Goal: Information Seeking & Learning: Learn about a topic

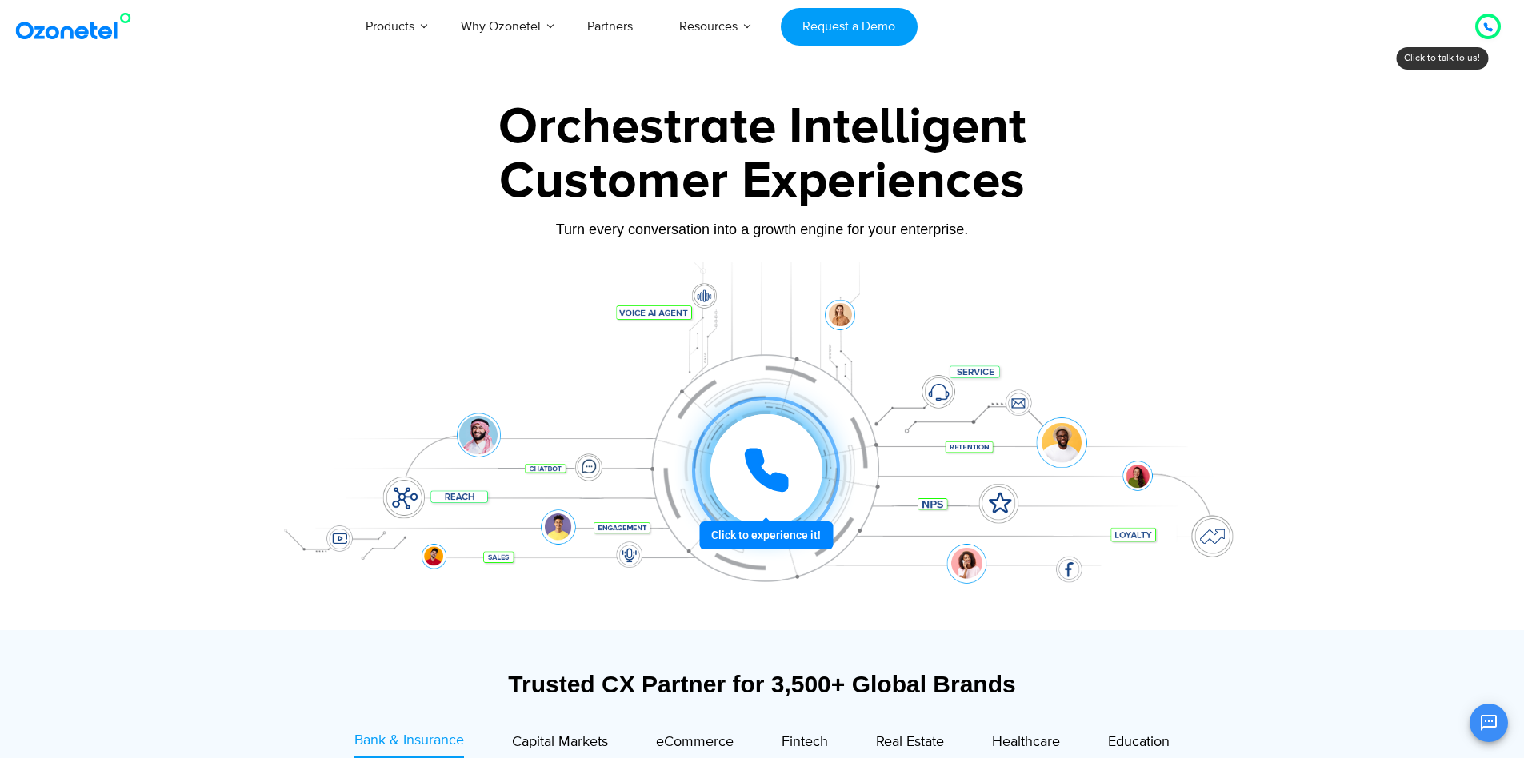
click at [1385, 212] on div at bounding box center [762, 358] width 1524 height 545
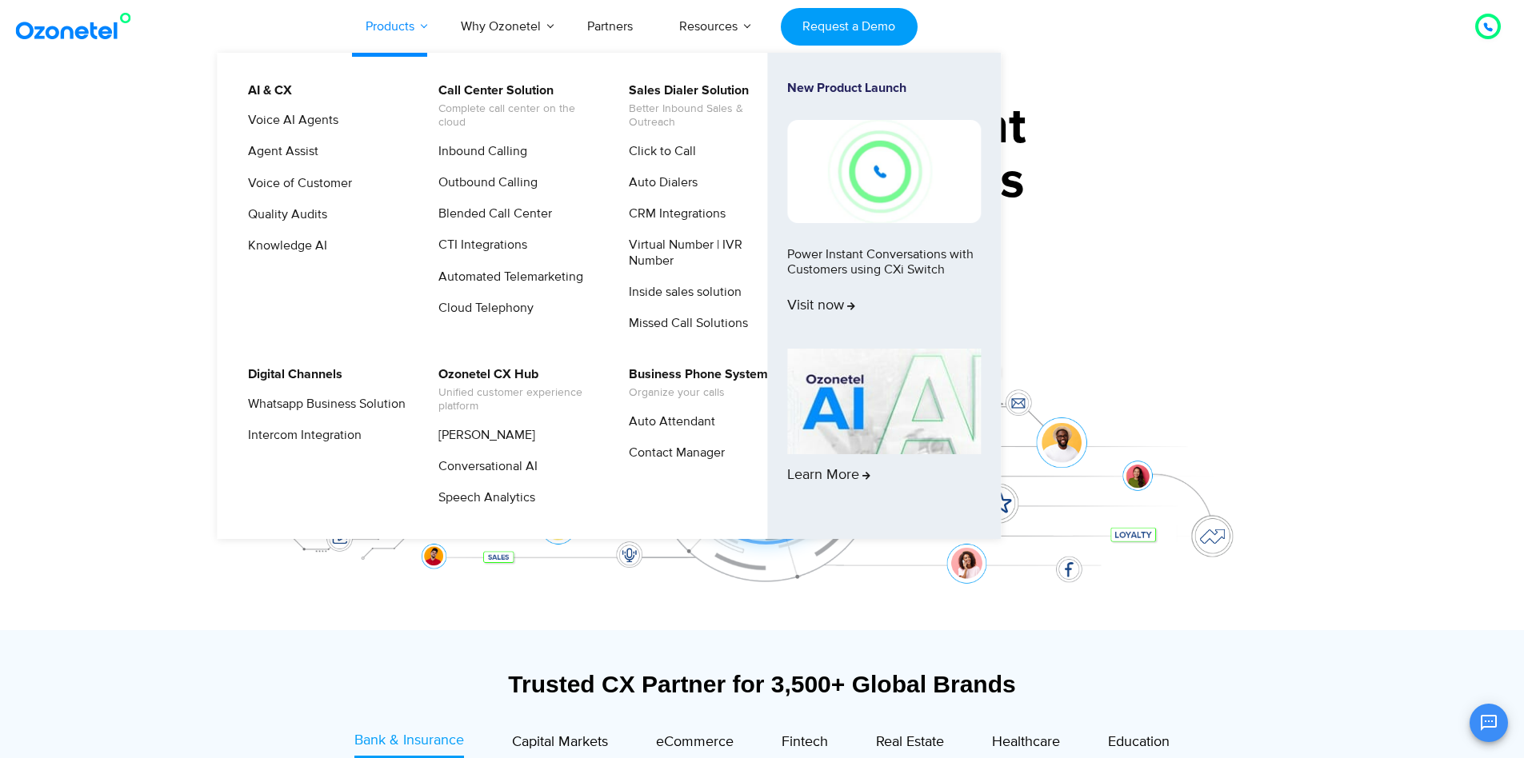
click at [383, 36] on link "Products" at bounding box center [389, 26] width 95 height 53
click at [318, 112] on link "Voice AI Agents" at bounding box center [289, 120] width 103 height 20
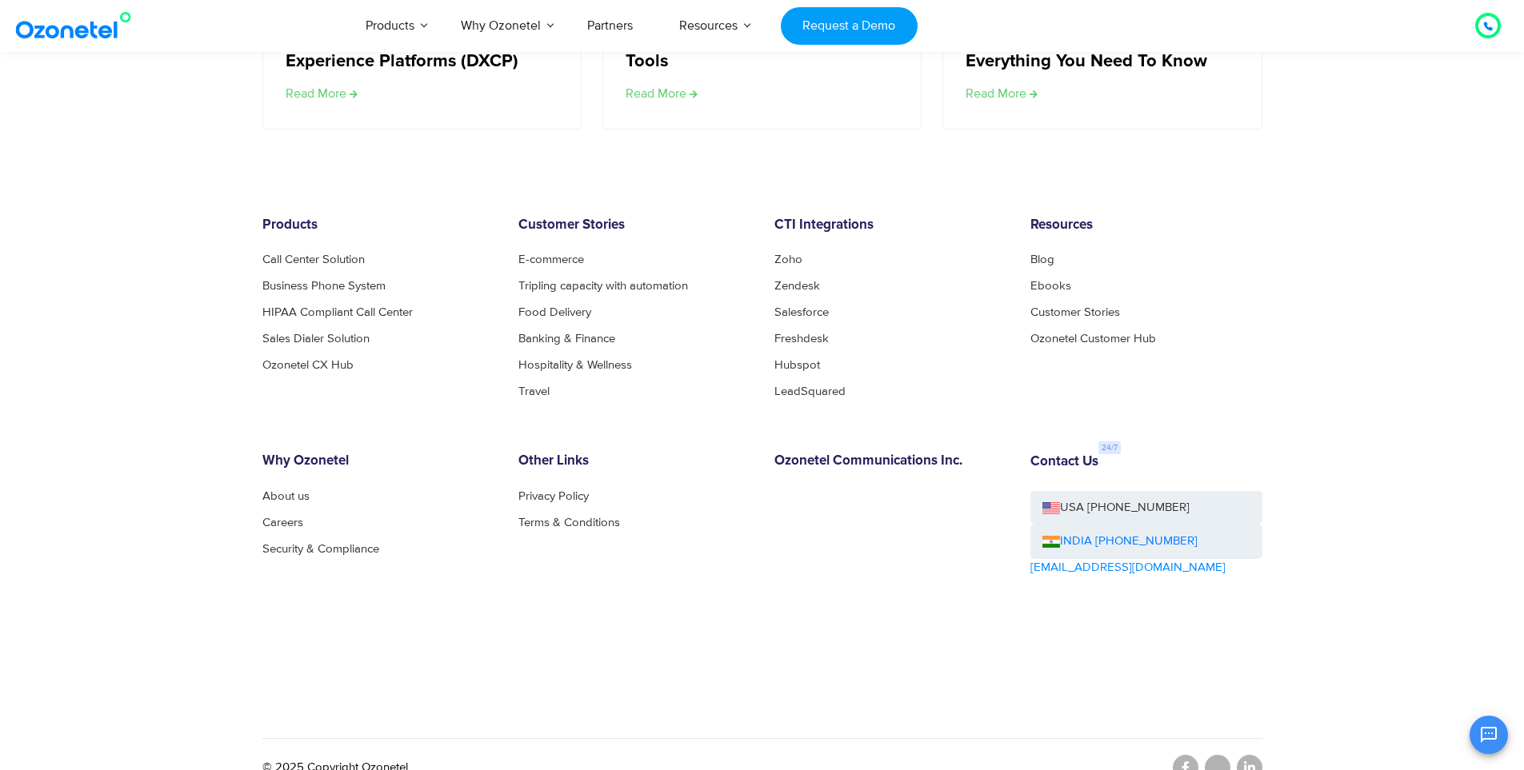
scroll to position [3261, 0]
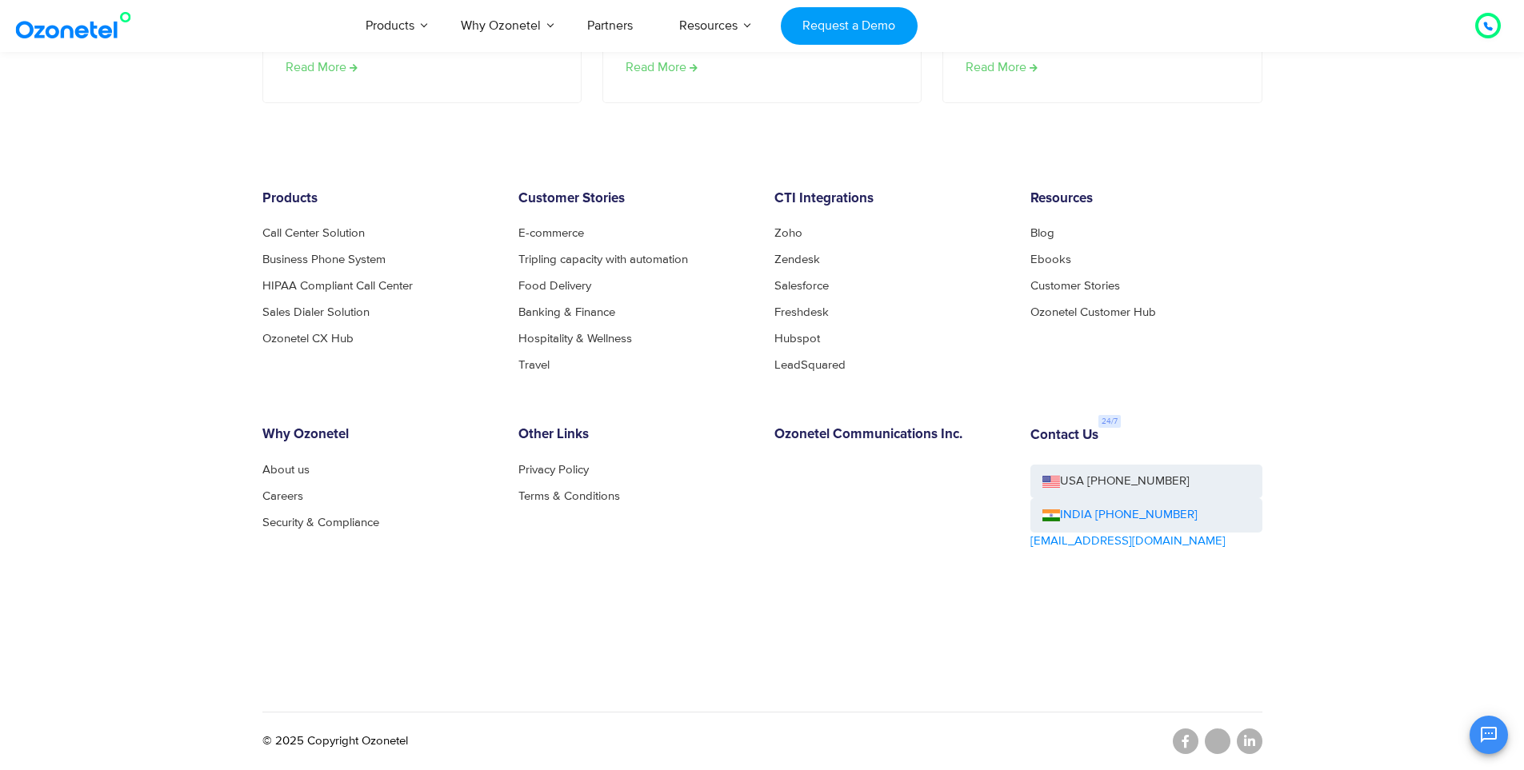
click at [1059, 663] on div "Products Call Center Solution Business Phone System HIPAA Compliant Call Center…" at bounding box center [762, 443] width 1024 height 505
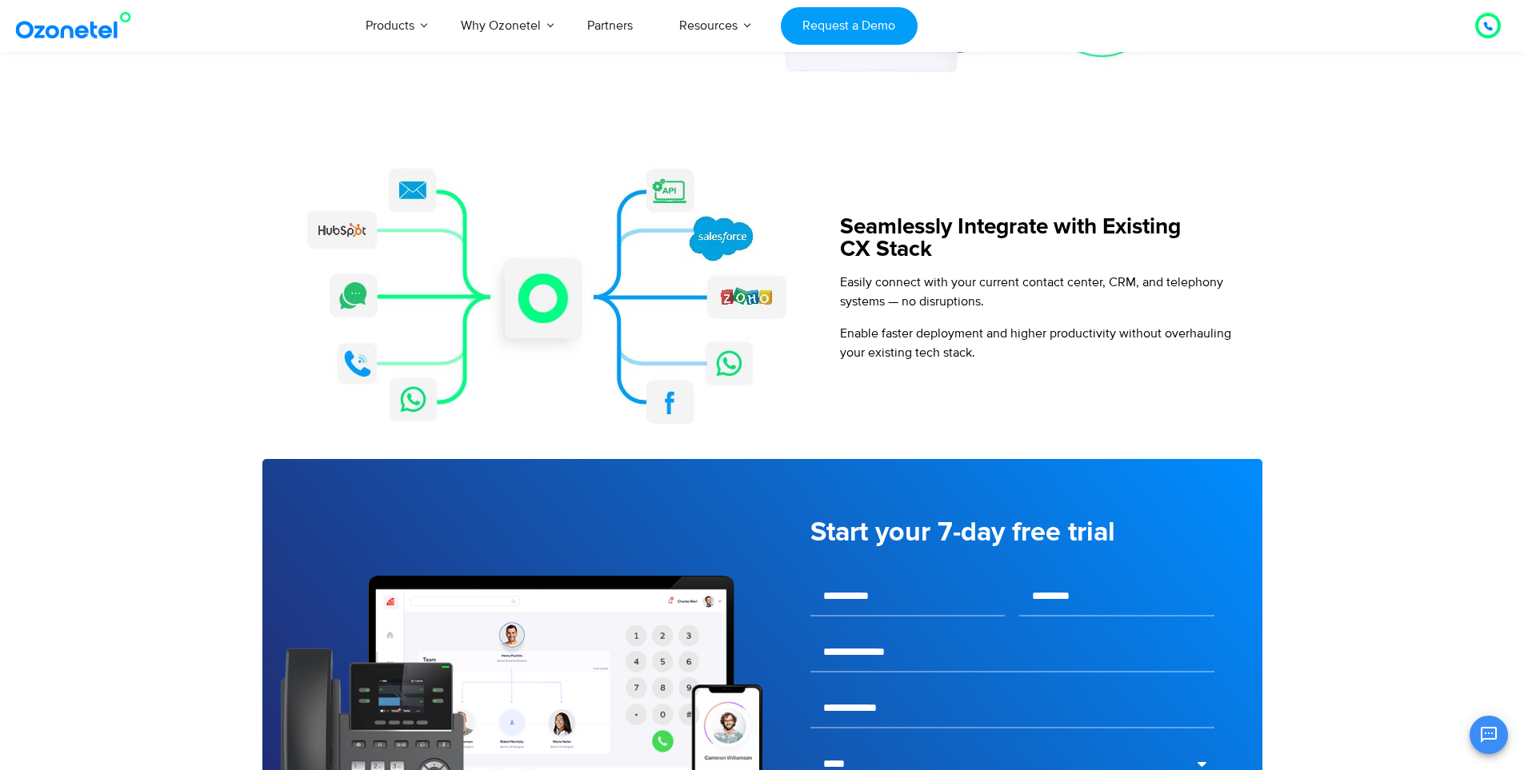
scroll to position [1395, 0]
